Goal: Navigation & Orientation: Go to known website

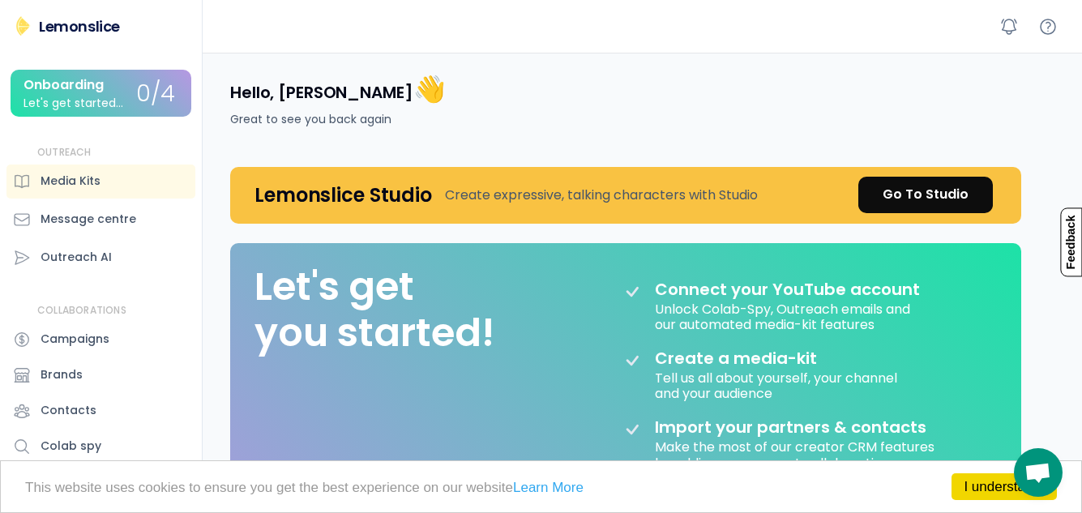
click at [387, 32] on div at bounding box center [642, 26] width 879 height 53
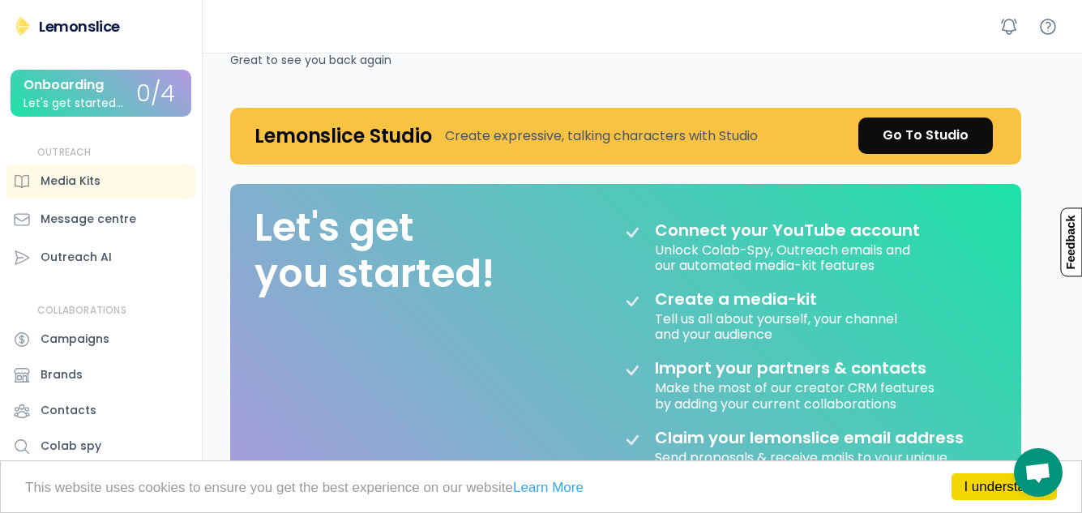
scroll to position [58, 0]
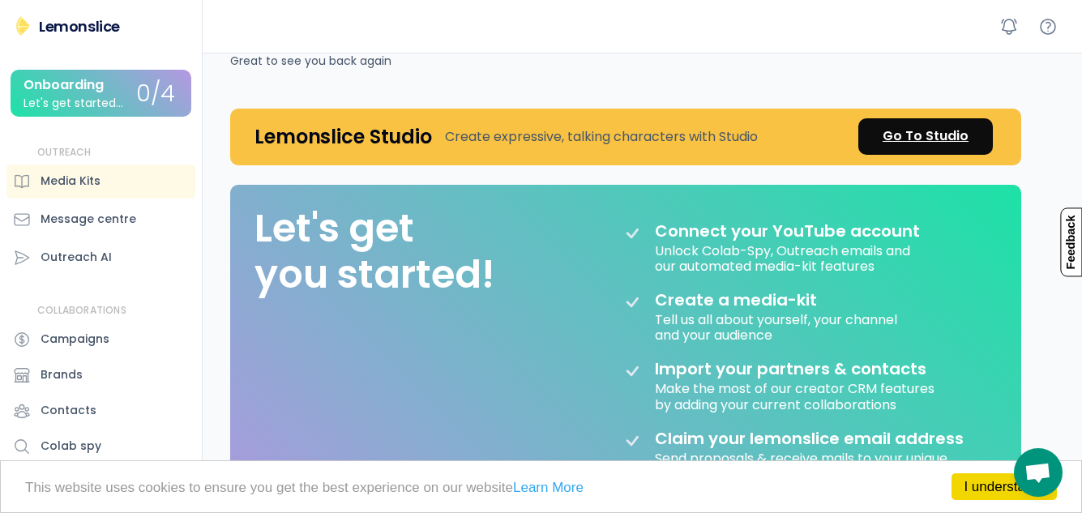
click at [898, 129] on div "Go To Studio" at bounding box center [926, 135] width 86 height 19
click at [908, 136] on div "Go To Studio" at bounding box center [926, 135] width 86 height 19
